Goal: Check status: Check status

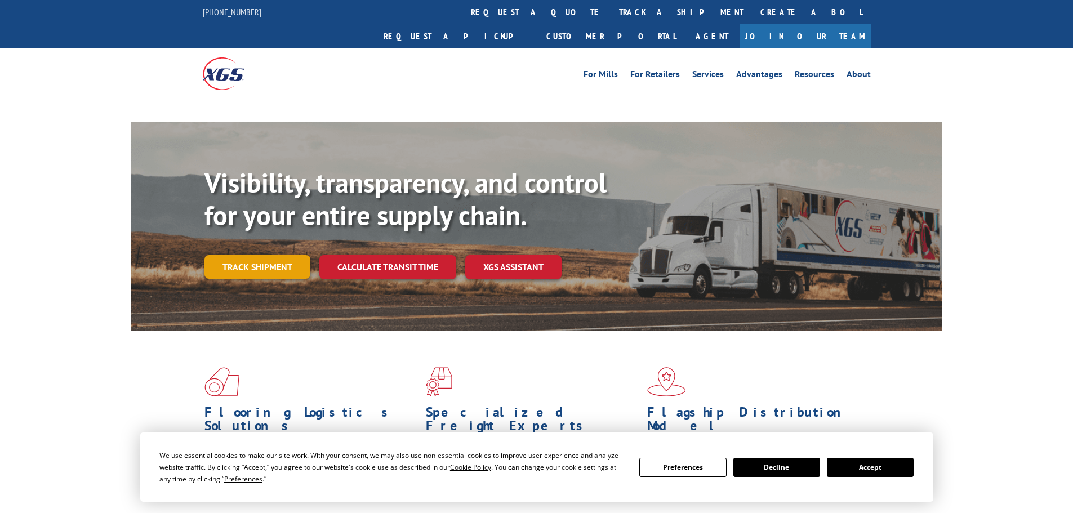
click at [258, 255] on link "Track shipment" at bounding box center [258, 267] width 106 height 24
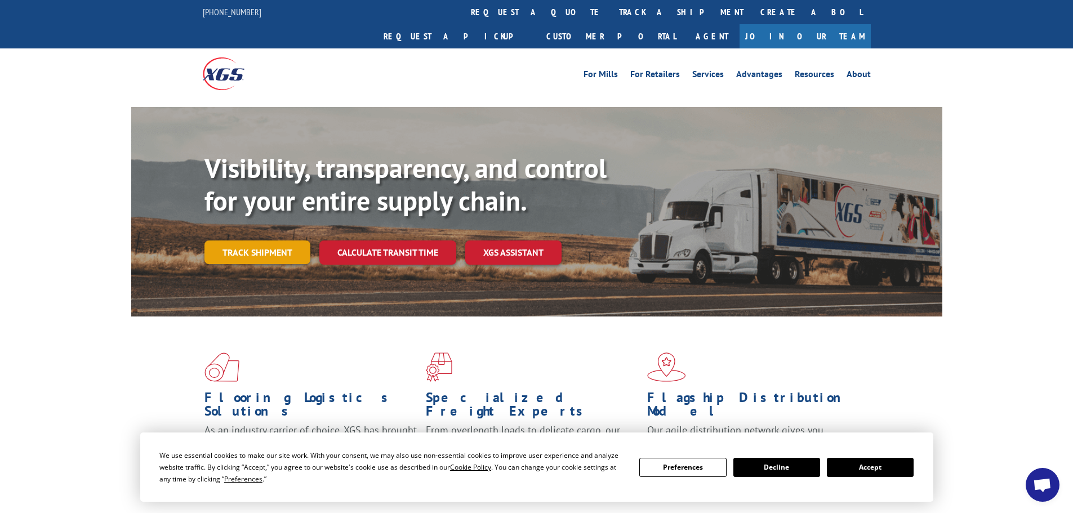
click at [274, 241] on link "Track shipment" at bounding box center [258, 253] width 106 height 24
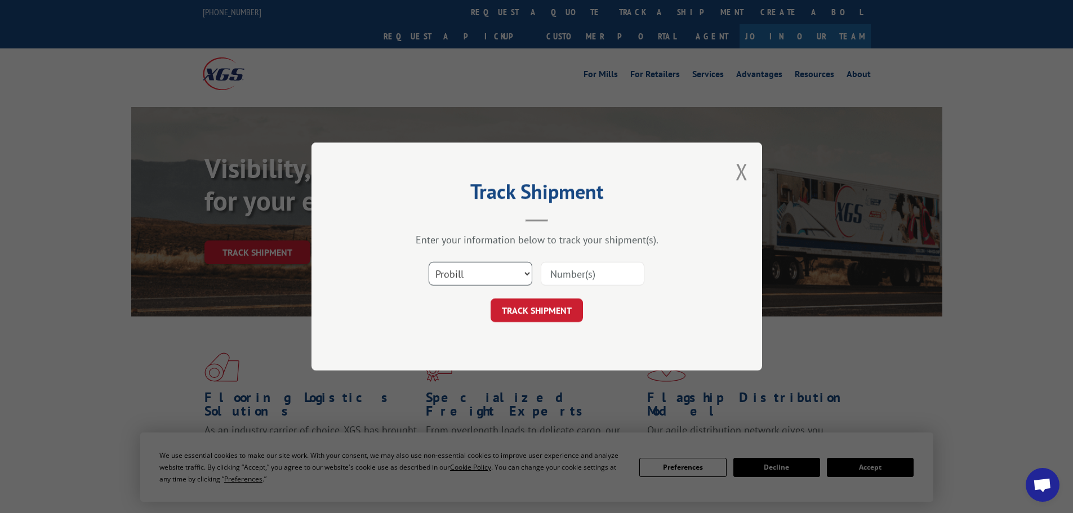
click at [490, 272] on select "Select category... Probill BOL PO" at bounding box center [481, 274] width 104 height 24
select select "po"
click at [429, 262] on select "Select category... Probill BOL PO" at bounding box center [481, 274] width 104 height 24
click at [567, 279] on input at bounding box center [593, 274] width 104 height 24
paste input "83528437"
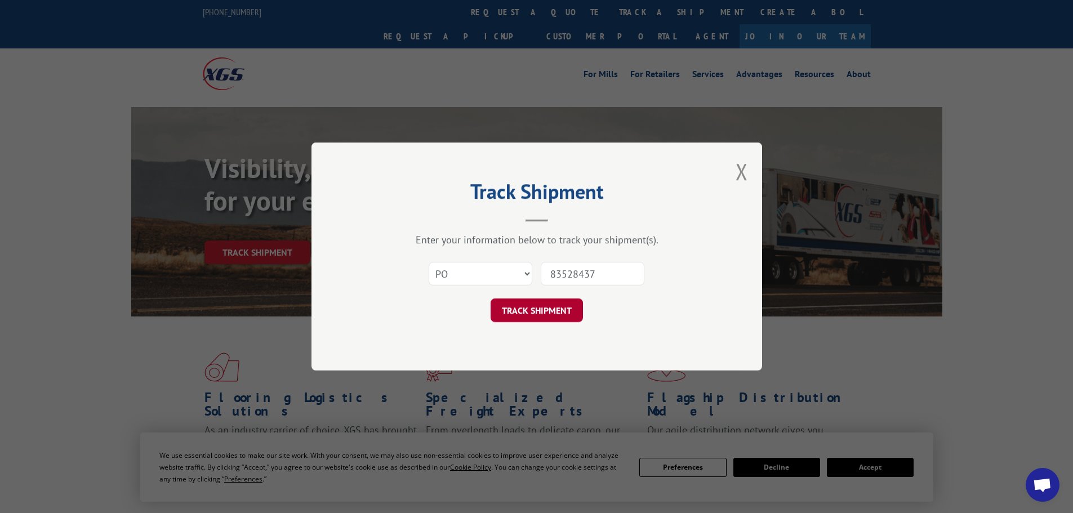
type input "83528437"
click at [553, 320] on button "TRACK SHIPMENT" at bounding box center [537, 311] width 92 height 24
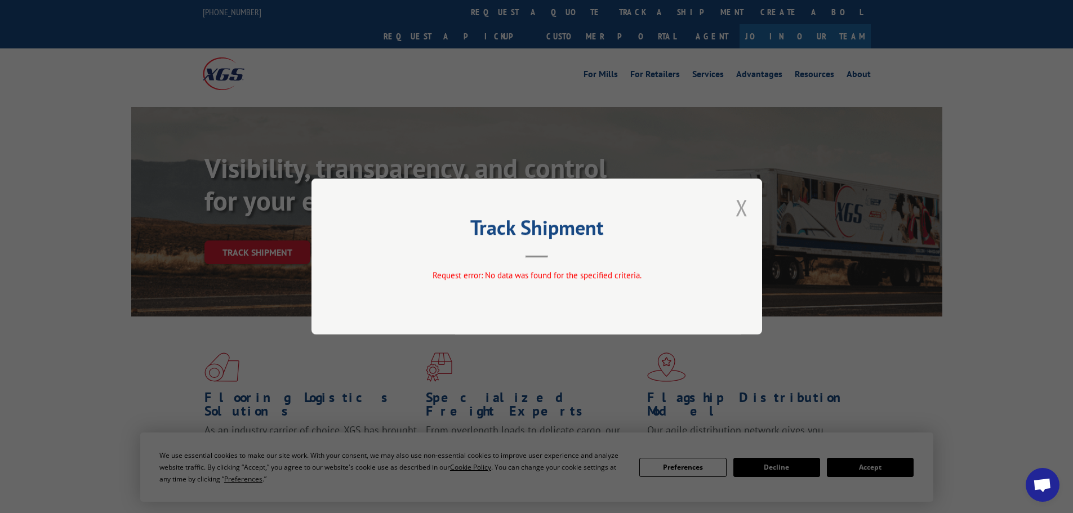
click at [747, 214] on button "Close modal" at bounding box center [742, 208] width 12 height 30
